Goal: Transaction & Acquisition: Purchase product/service

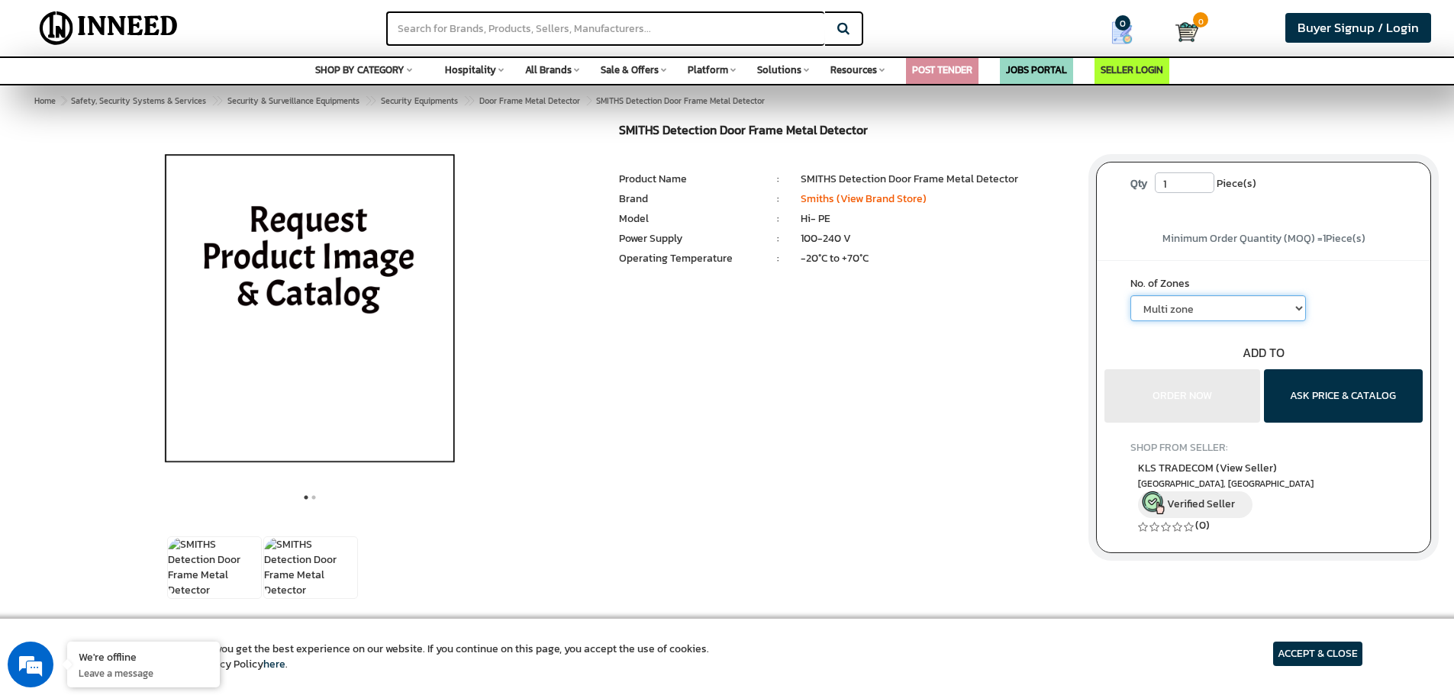
click at [1296, 304] on select "Multi zone" at bounding box center [1218, 308] width 176 height 26
click at [977, 362] on div "1 2" at bounding box center [726, 362] width 1431 height 476
click at [905, 201] on link "Smiths (View Brand Store)" at bounding box center [863, 199] width 126 height 16
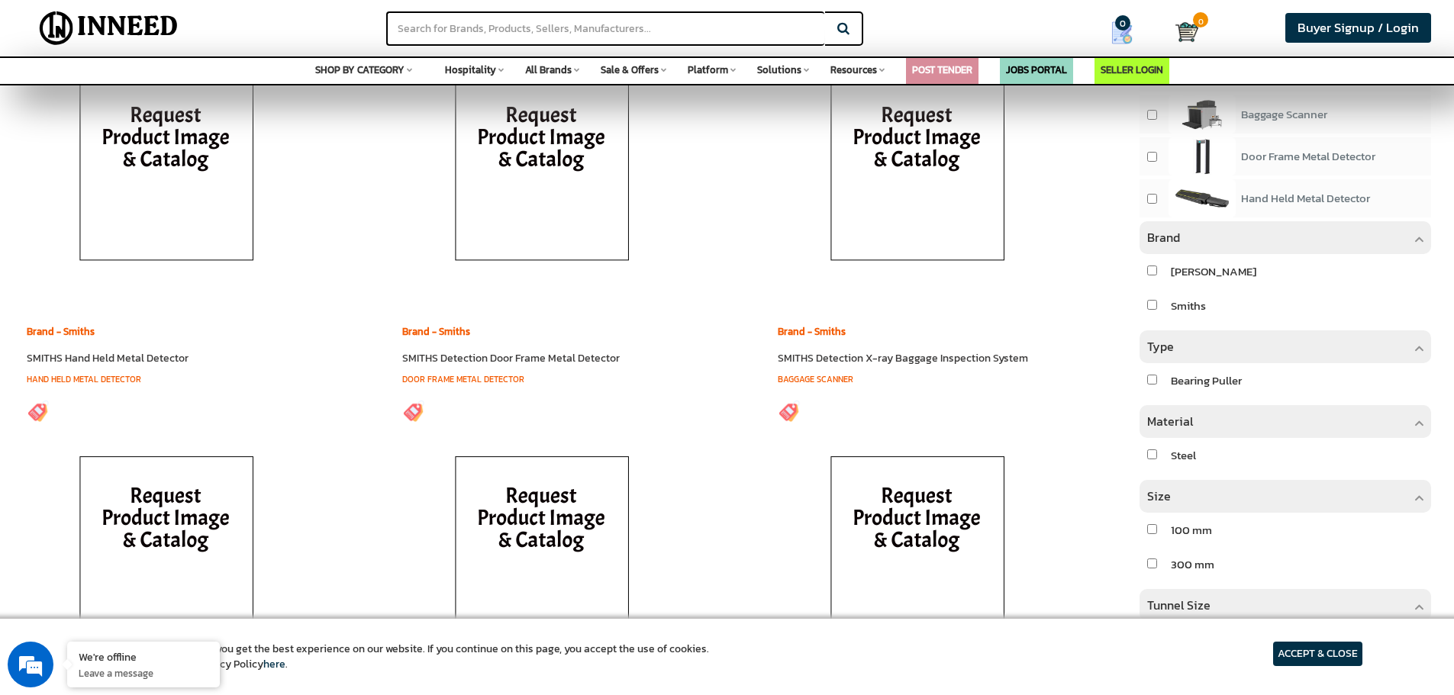
click at [1254, 158] on span "Door Frame Metal Detector" at bounding box center [1308, 156] width 134 height 18
